Goal: Task Accomplishment & Management: Complete application form

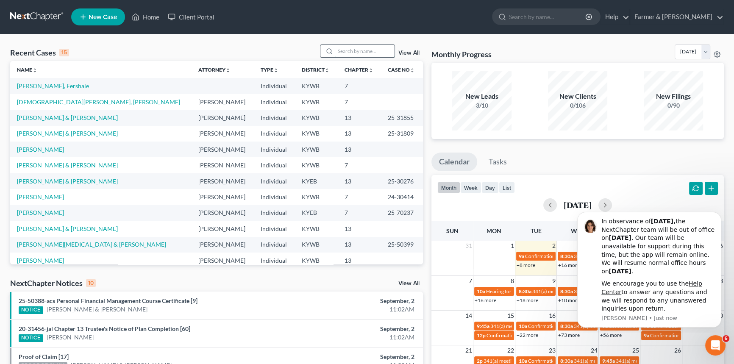
click at [336, 48] on input "search" at bounding box center [364, 51] width 59 height 12
type input "[PERSON_NAME]"
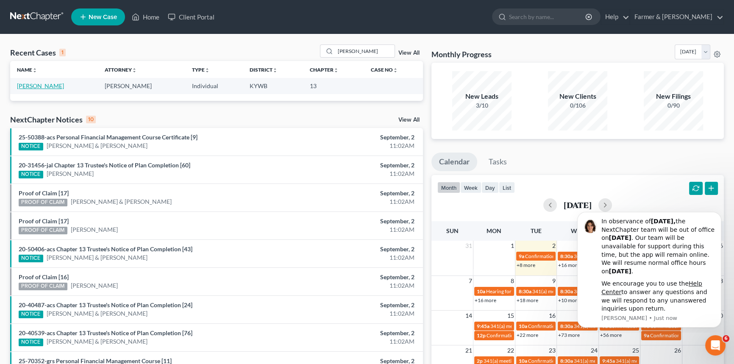
click at [38, 86] on link "[PERSON_NAME]" at bounding box center [40, 85] width 47 height 7
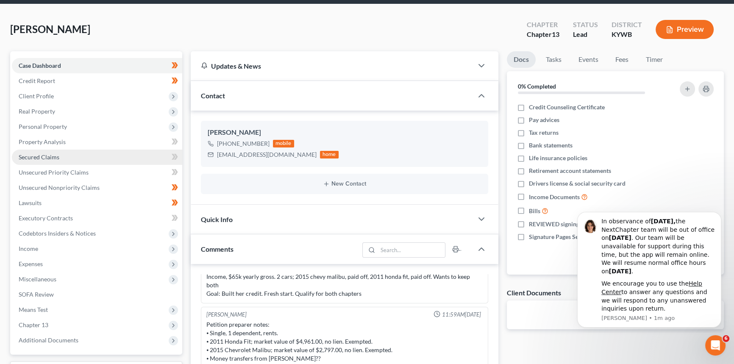
scroll to position [77, 0]
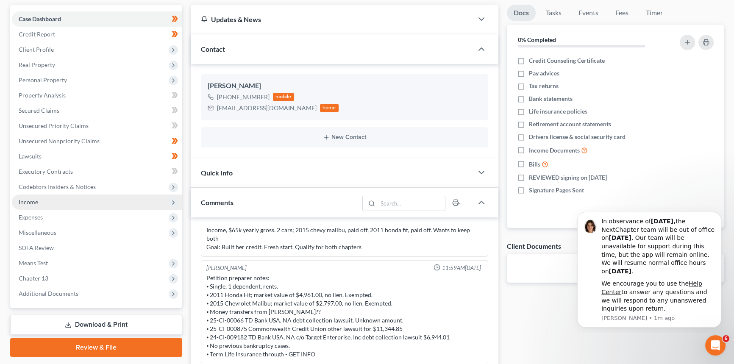
click at [66, 201] on span "Income" at bounding box center [97, 201] width 170 height 15
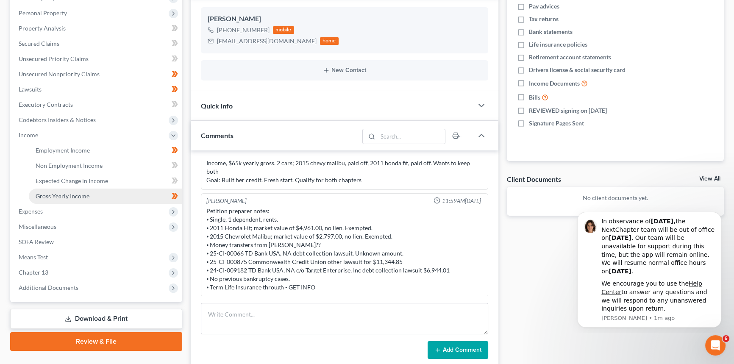
scroll to position [154, 0]
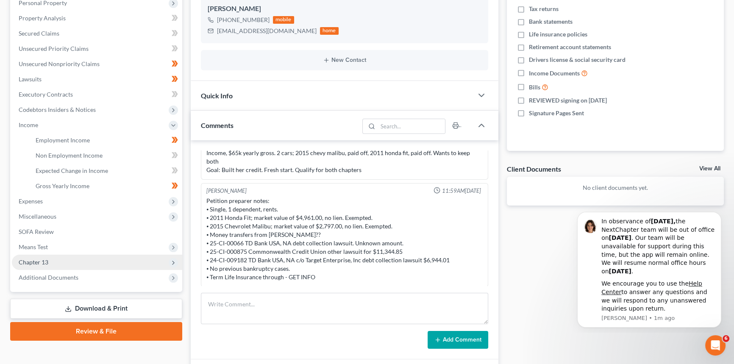
click at [54, 264] on span "Chapter 13" at bounding box center [97, 262] width 170 height 15
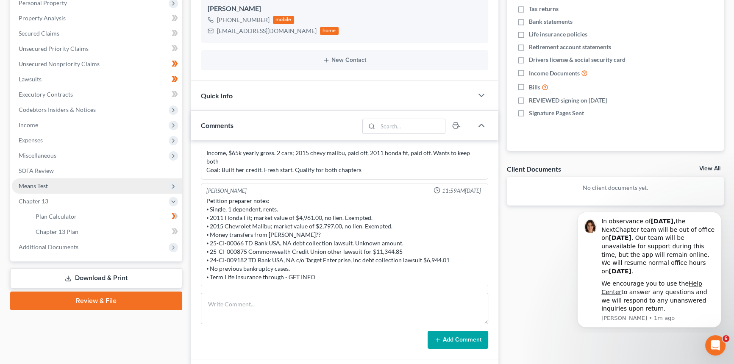
click at [51, 187] on span "Means Test" at bounding box center [97, 185] width 170 height 15
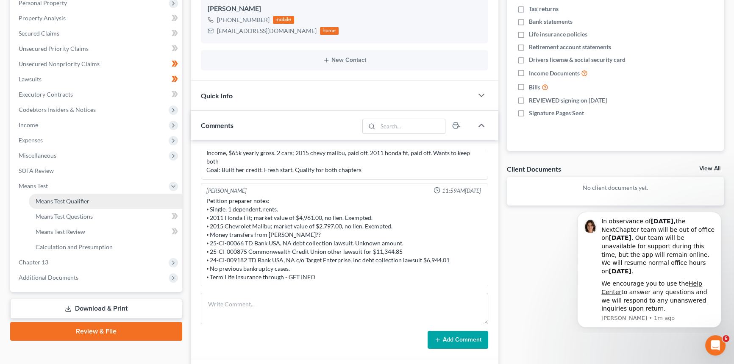
click at [54, 201] on span "Means Test Qualifier" at bounding box center [63, 200] width 54 height 7
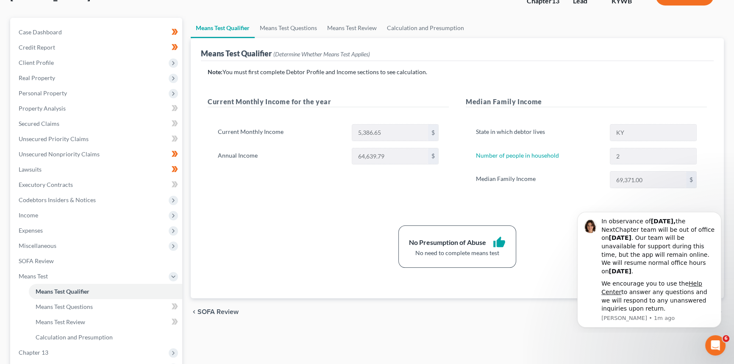
scroll to position [77, 0]
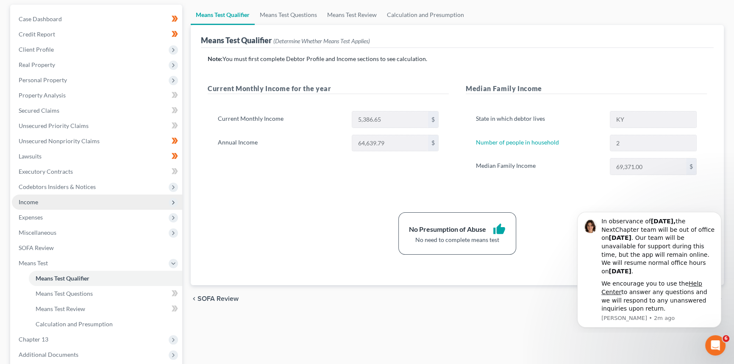
click at [42, 199] on span "Income" at bounding box center [97, 201] width 170 height 15
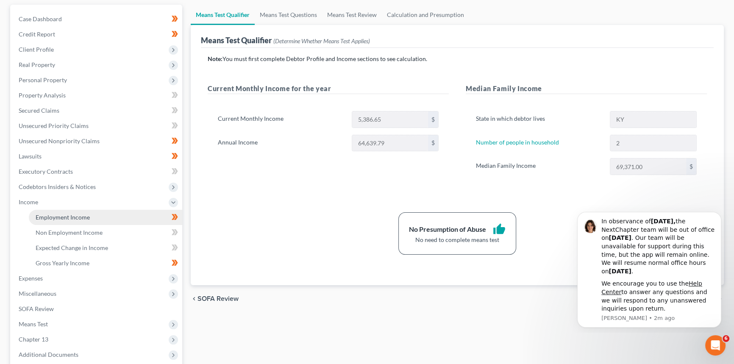
click at [76, 219] on span "Employment Income" at bounding box center [63, 217] width 54 height 7
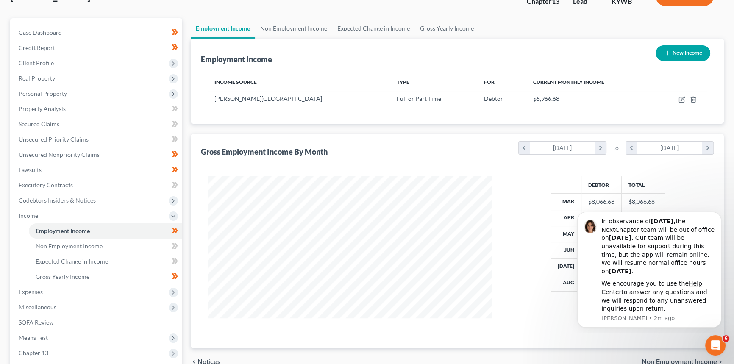
scroll to position [77, 0]
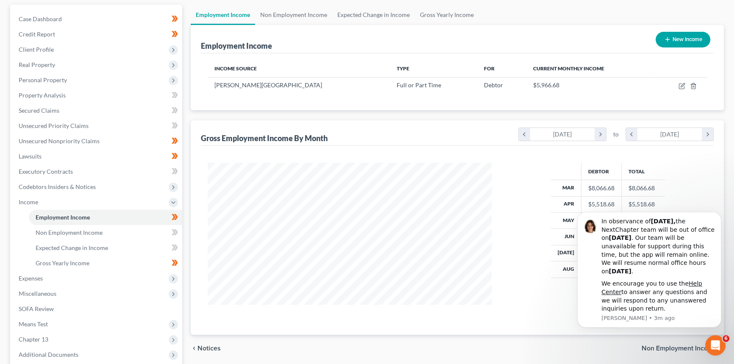
click at [501, 223] on div "Debtor Total Mar $8,066.68 $8,066.68 Apr $5,518.68 $5,518.68 May $5,413.68 $5,4…" at bounding box center [607, 239] width 215 height 152
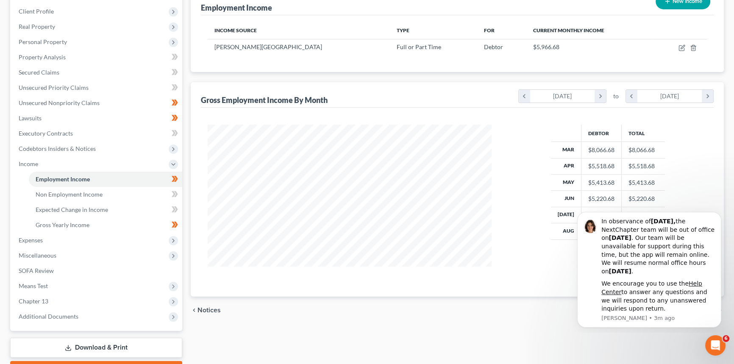
scroll to position [161, 0]
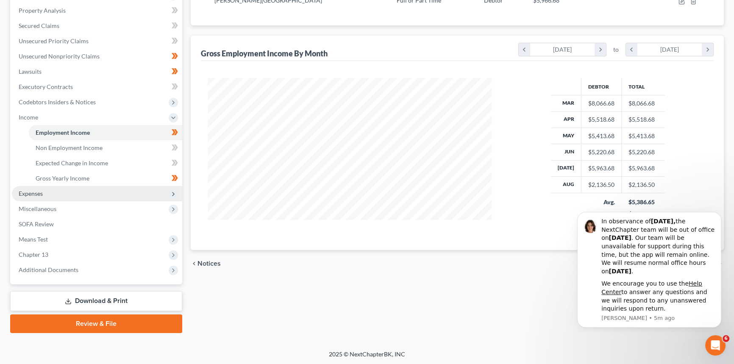
click at [44, 193] on span "Expenses" at bounding box center [97, 193] width 170 height 15
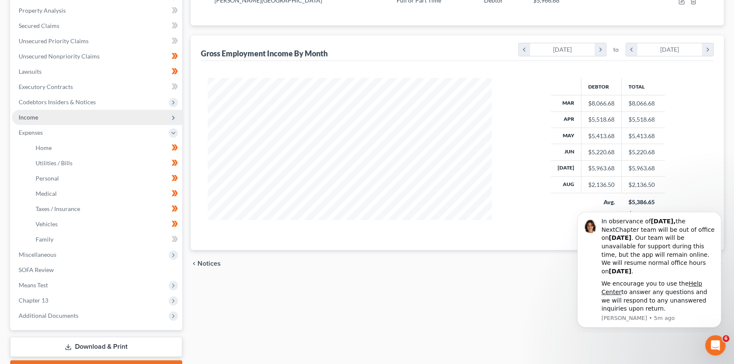
click at [57, 118] on span "Income" at bounding box center [97, 117] width 170 height 15
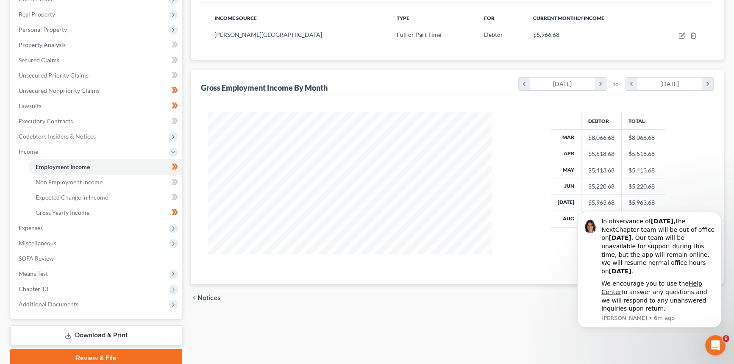
scroll to position [123, 0]
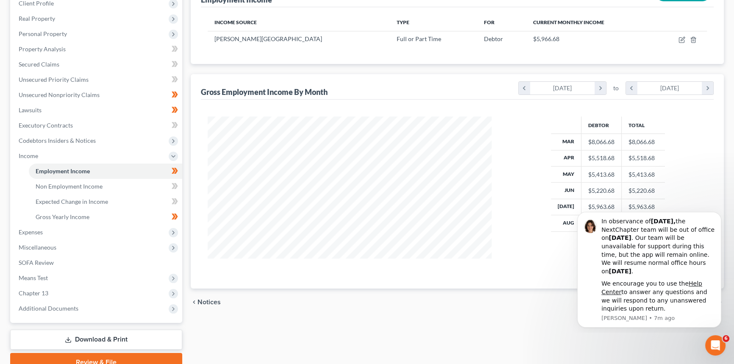
drag, startPoint x: 570, startPoint y: 336, endPoint x: 563, endPoint y: 282, distance: 54.3
click at [571, 336] on div "Employment Income Non Employment Income Expected Change in Income Gross Yearly …" at bounding box center [457, 164] width 542 height 413
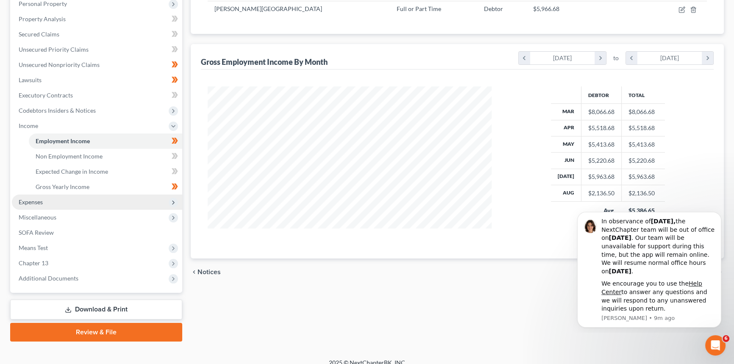
scroll to position [161, 0]
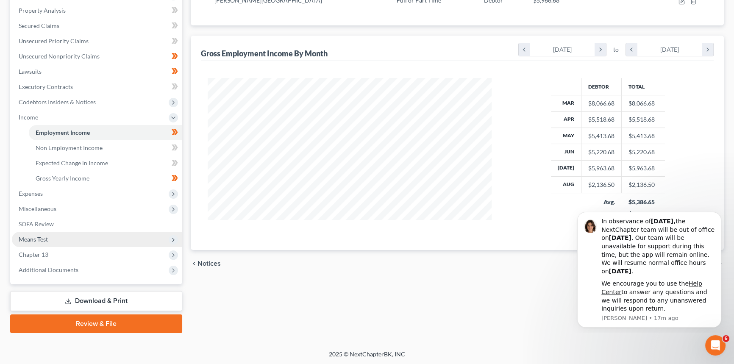
click at [39, 242] on span "Means Test" at bounding box center [97, 239] width 170 height 15
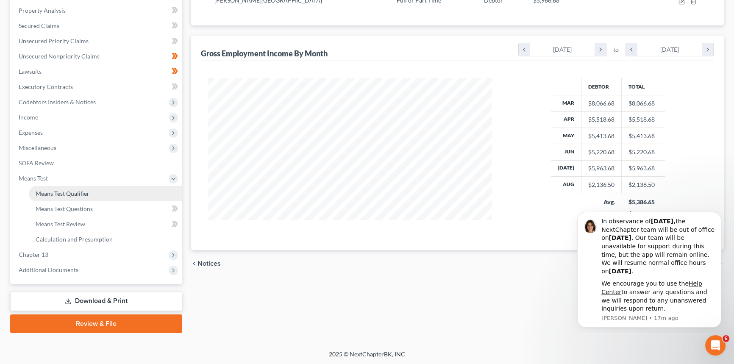
click at [72, 195] on span "Means Test Qualifier" at bounding box center [63, 193] width 54 height 7
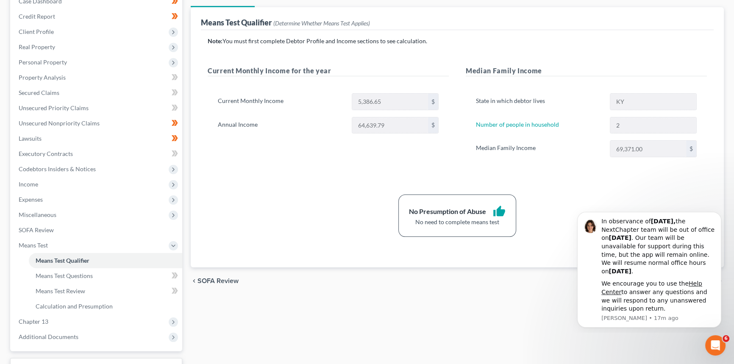
scroll to position [77, 0]
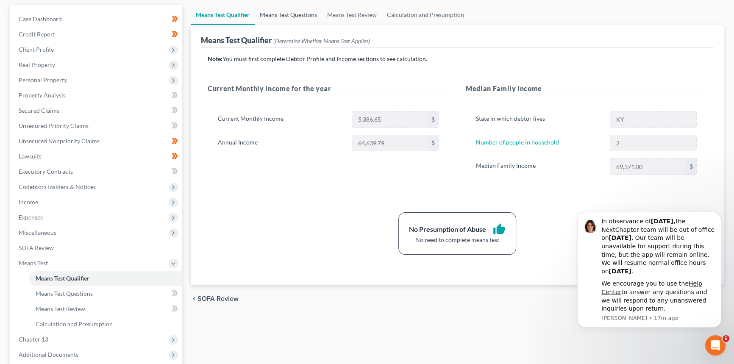
click at [292, 13] on link "Means Test Questions" at bounding box center [288, 15] width 67 height 20
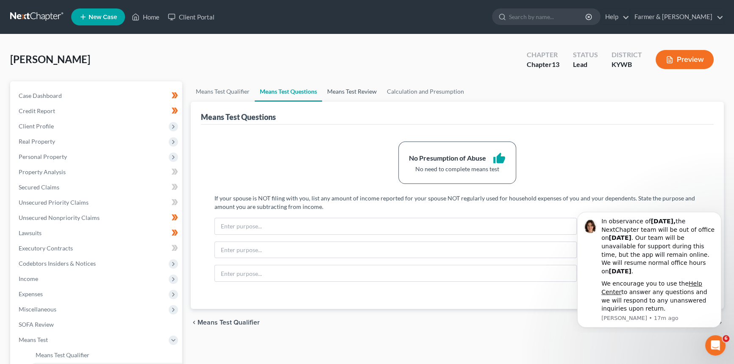
click at [359, 89] on link "Means Test Review" at bounding box center [352, 91] width 60 height 20
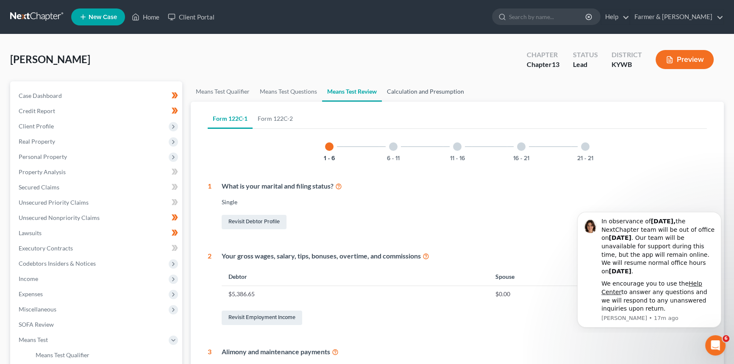
click at [397, 86] on link "Calculation and Presumption" at bounding box center [425, 91] width 87 height 20
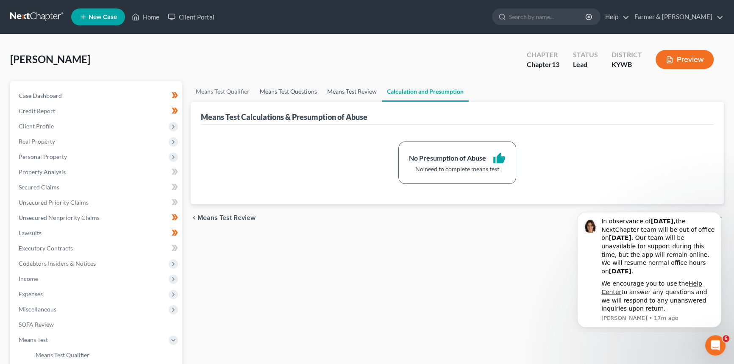
drag, startPoint x: 336, startPoint y: 89, endPoint x: 287, endPoint y: 86, distance: 49.2
click at [336, 89] on link "Means Test Review" at bounding box center [352, 91] width 60 height 20
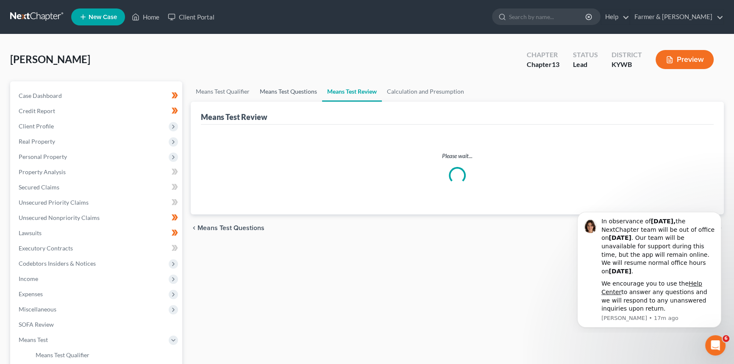
click at [287, 86] on link "Means Test Questions" at bounding box center [288, 91] width 67 height 20
click at [273, 92] on link "Means Test Questions" at bounding box center [288, 91] width 67 height 20
drag, startPoint x: 217, startPoint y: 88, endPoint x: 215, endPoint y: 103, distance: 15.0
click at [217, 88] on link "Means Test Qualifier" at bounding box center [223, 91] width 64 height 20
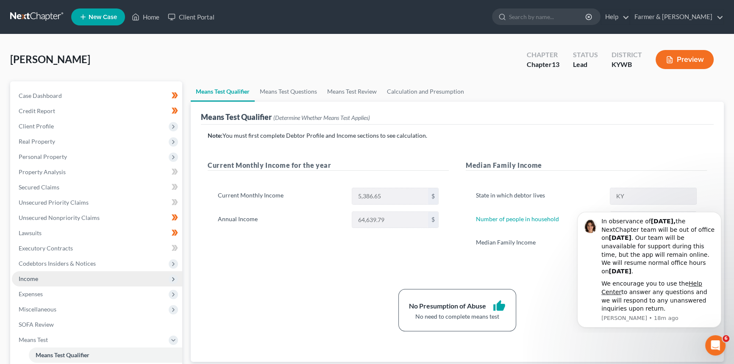
click at [64, 280] on span "Income" at bounding box center [97, 278] width 170 height 15
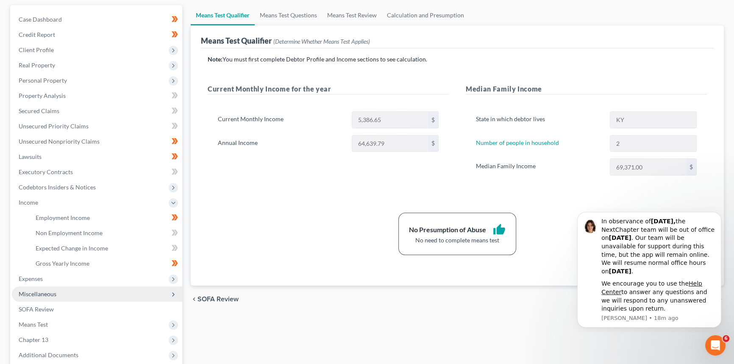
scroll to position [77, 0]
click at [44, 277] on span "Expenses" at bounding box center [97, 278] width 170 height 15
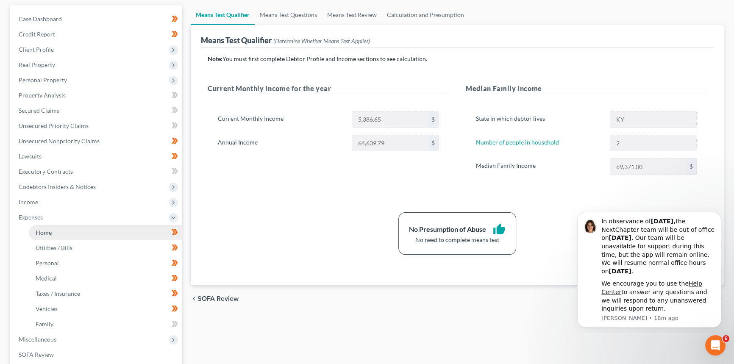
click at [55, 229] on link "Home" at bounding box center [105, 232] width 153 height 15
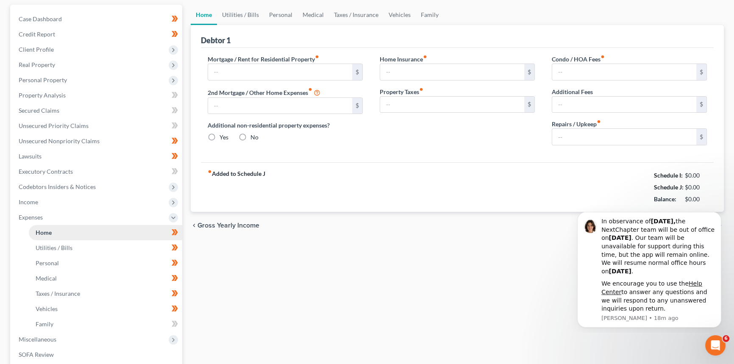
scroll to position [70, 0]
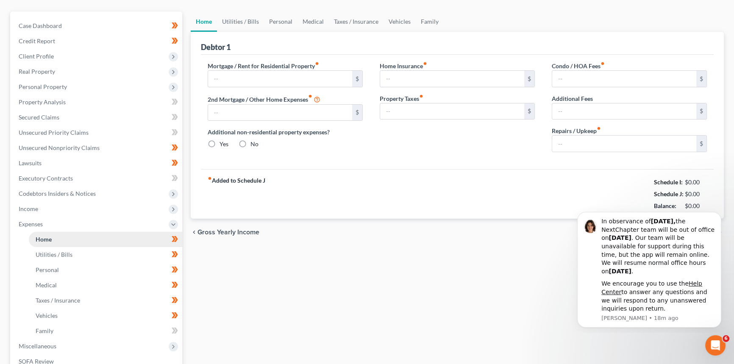
type input "1,100.00"
type input "0.00"
radio input "true"
type input "20.00"
type input "0.00"
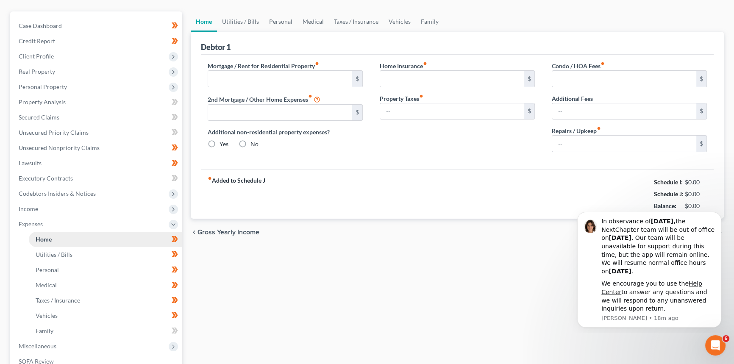
type input "0.00"
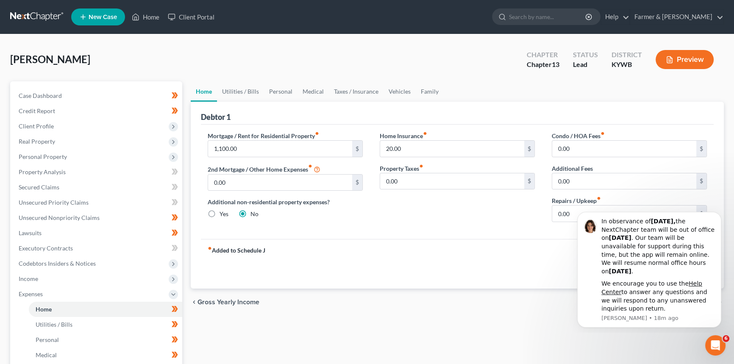
click at [394, 275] on div "fiber_manual_record Added to Schedule J Schedule I: $4,444.18 Schedule J: $4,07…" at bounding box center [457, 264] width 513 height 50
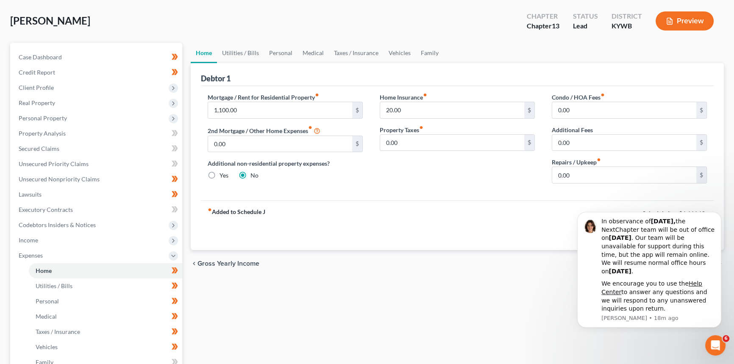
scroll to position [38, 0]
click at [245, 53] on link "Utilities / Bills" at bounding box center [240, 53] width 47 height 20
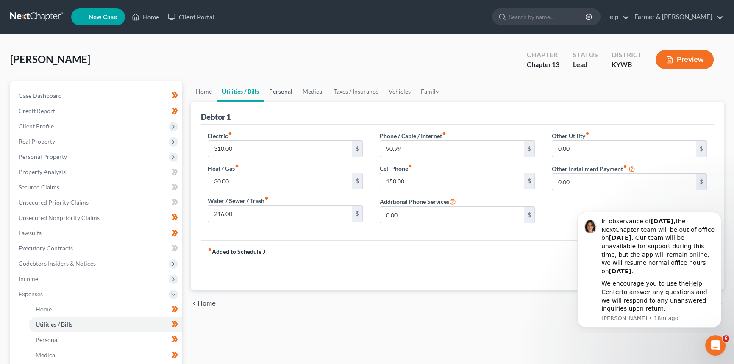
click at [283, 89] on link "Personal" at bounding box center [280, 91] width 33 height 20
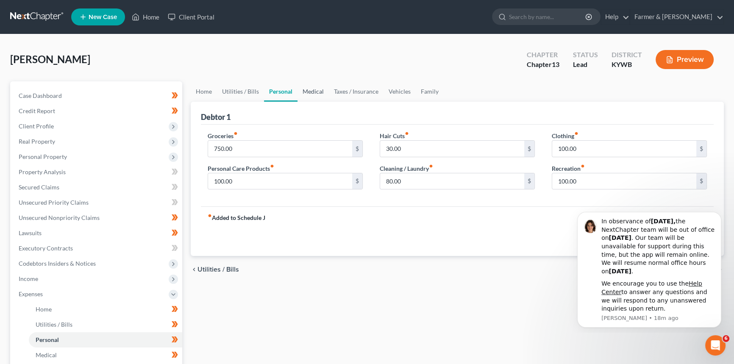
click at [315, 92] on link "Medical" at bounding box center [312, 91] width 31 height 20
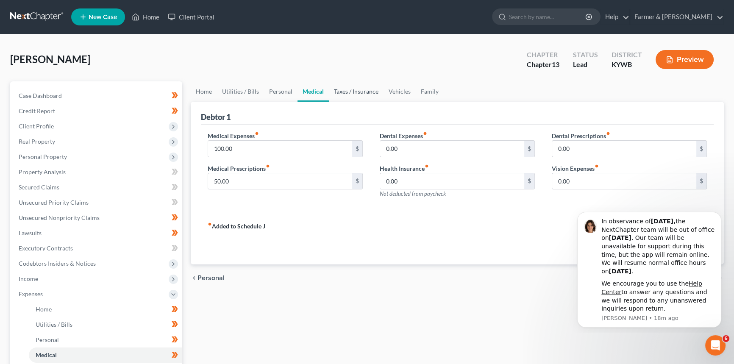
click at [353, 92] on link "Taxes / Insurance" at bounding box center [356, 91] width 55 height 20
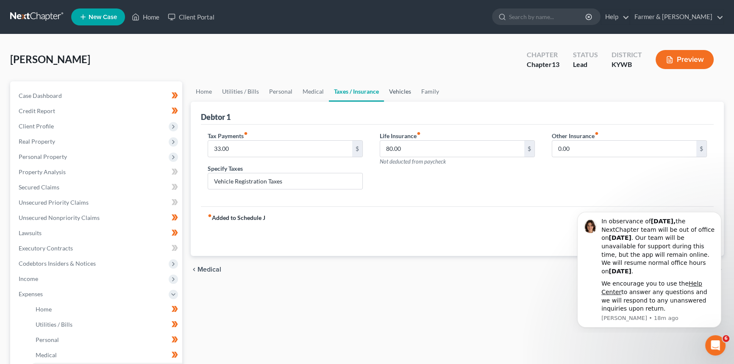
click at [395, 94] on link "Vehicles" at bounding box center [400, 91] width 32 height 20
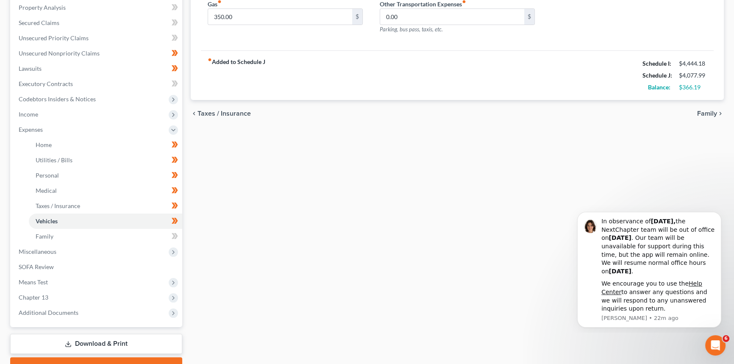
scroll to position [115, 0]
